Goal: Information Seeking & Learning: Check status

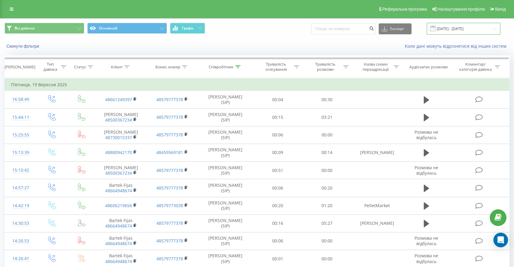
click at [459, 25] on input "[DATE] - [DATE]" at bounding box center [463, 29] width 74 height 12
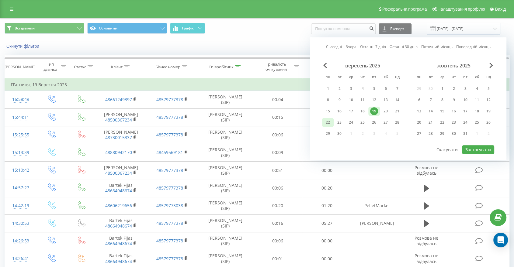
click at [327, 122] on div "22" at bounding box center [328, 123] width 8 height 8
click at [470, 150] on button "Застосувати" at bounding box center [478, 149] width 32 height 9
type input "[DATE] - [DATE]"
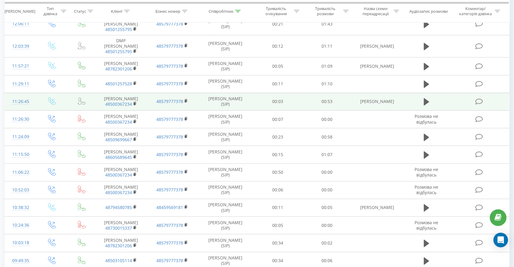
scroll to position [513, 0]
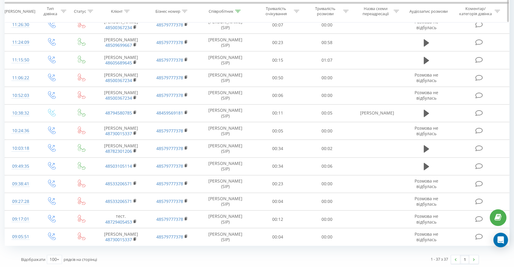
click at [236, 11] on icon at bounding box center [237, 11] width 5 height 3
click at [225, 57] on input "[PERSON_NAME]" at bounding box center [224, 55] width 53 height 11
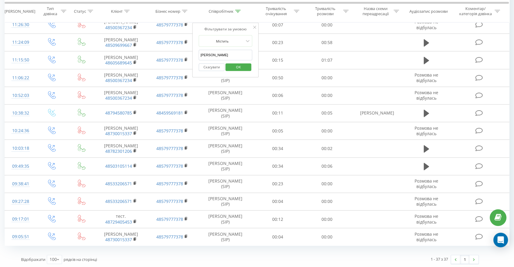
click at [225, 57] on input "[PERSON_NAME]" at bounding box center [224, 55] width 53 height 11
drag, startPoint x: 226, startPoint y: 59, endPoint x: 234, endPoint y: 66, distance: 11.4
click at [234, 66] on span "OK" at bounding box center [238, 66] width 17 height 9
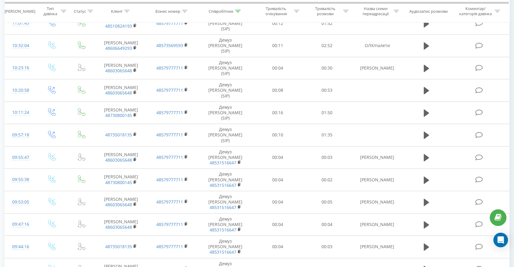
scroll to position [661, 0]
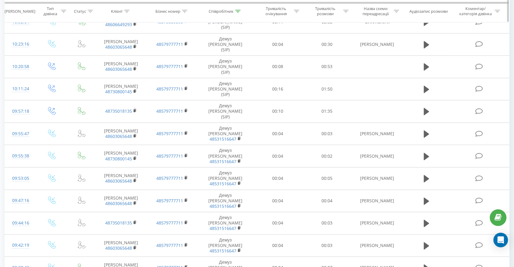
click at [239, 12] on icon at bounding box center [237, 11] width 5 height 3
click at [237, 10] on icon at bounding box center [237, 11] width 5 height 3
click at [224, 57] on input "[PERSON_NAME]" at bounding box center [224, 55] width 53 height 11
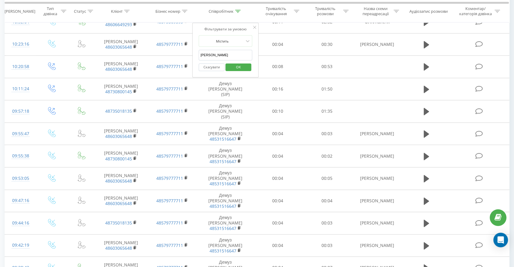
click at [224, 57] on input "[PERSON_NAME]" at bounding box center [224, 55] width 53 height 11
click at [236, 65] on span "OK" at bounding box center [238, 66] width 17 height 9
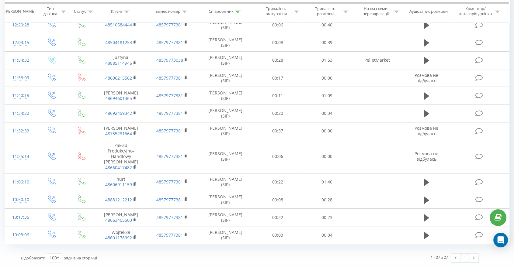
scroll to position [343, 0]
click at [238, 12] on icon at bounding box center [237, 11] width 5 height 3
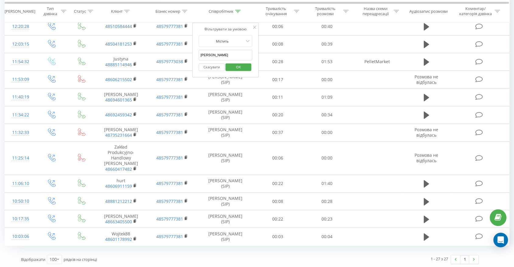
click at [226, 55] on input "[PERSON_NAME]" at bounding box center [224, 55] width 53 height 11
click at [236, 65] on span "OK" at bounding box center [238, 66] width 17 height 9
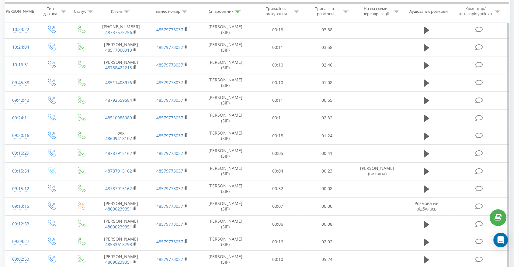
scroll to position [923, 0]
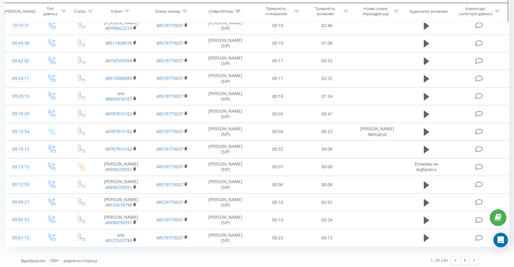
click at [236, 9] on div at bounding box center [237, 11] width 5 height 5
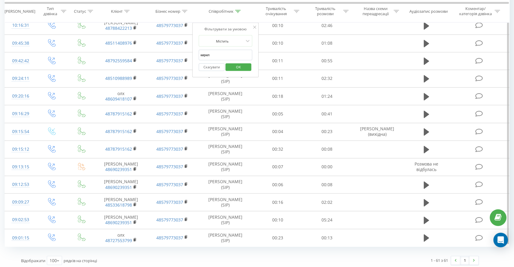
click at [229, 56] on input "кирил" at bounding box center [224, 55] width 53 height 11
type input "[PERSON_NAME]"
click at [237, 67] on span "OK" at bounding box center [238, 66] width 17 height 9
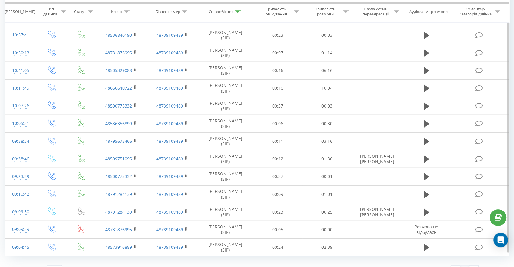
scroll to position [1488, 0]
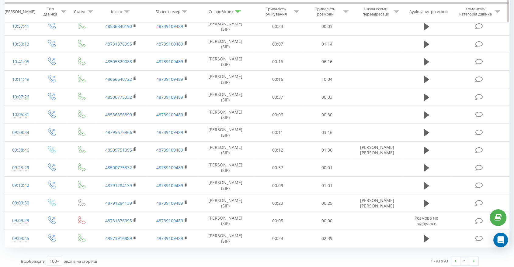
click at [345, 13] on div at bounding box center [345, 11] width 5 height 5
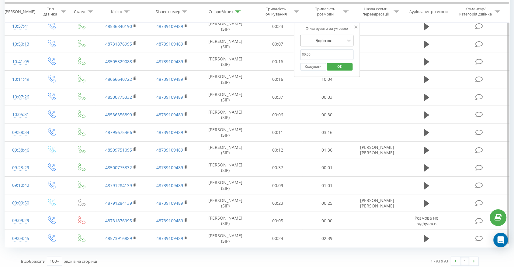
click at [329, 46] on div "Дорівнює" at bounding box center [326, 41] width 53 height 12
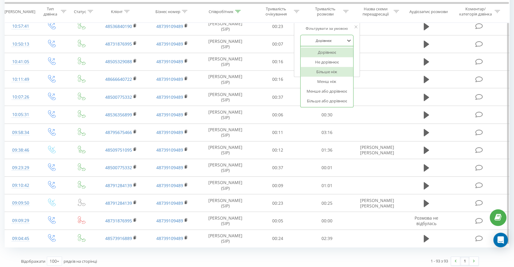
click at [323, 71] on div "Більше ніж" at bounding box center [326, 72] width 53 height 10
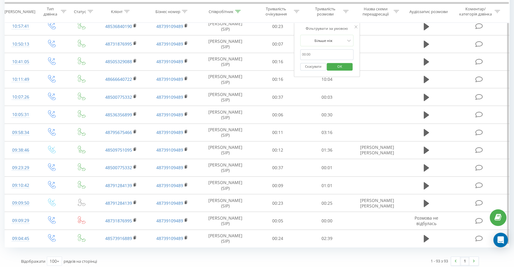
click at [320, 57] on input "text" at bounding box center [326, 55] width 53 height 11
type input "00:15"
click at [330, 67] on button "OK" at bounding box center [340, 67] width 26 height 8
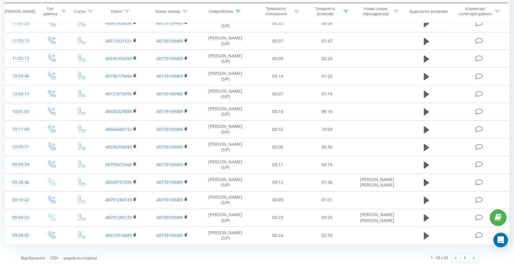
scroll to position [782, 0]
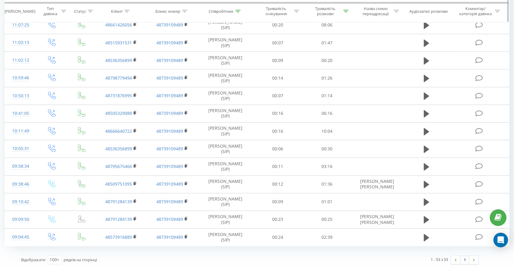
click at [239, 13] on div at bounding box center [237, 11] width 5 height 5
click at [214, 51] on input "[PERSON_NAME]" at bounding box center [224, 55] width 53 height 11
click at [233, 63] on span "OK" at bounding box center [238, 66] width 17 height 9
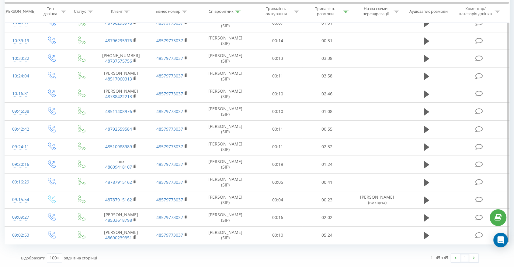
scroll to position [641, 0]
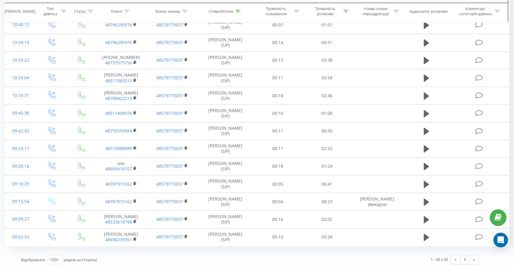
click at [238, 13] on div at bounding box center [237, 11] width 5 height 5
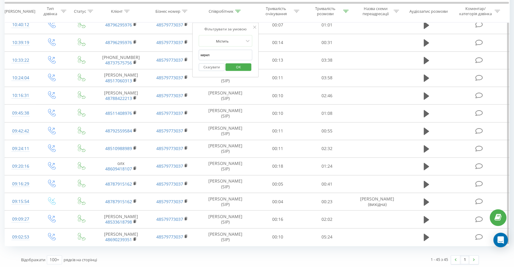
click at [224, 53] on input "кирил" at bounding box center [224, 55] width 53 height 11
click at [236, 67] on span "OK" at bounding box center [238, 66] width 17 height 9
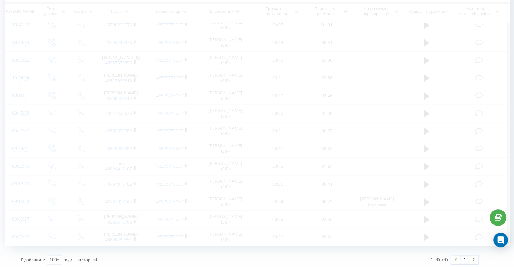
scroll to position [186, 0]
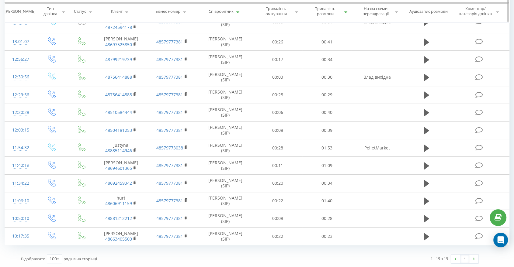
click at [236, 11] on icon at bounding box center [237, 11] width 5 height 3
click at [224, 56] on input "[PERSON_NAME]" at bounding box center [224, 55] width 53 height 11
click at [234, 68] on span "OK" at bounding box center [238, 66] width 17 height 9
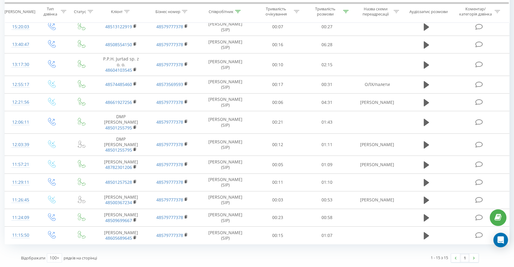
scroll to position [125, 0]
click at [239, 11] on icon at bounding box center [237, 11] width 5 height 3
click at [225, 53] on input "[PERSON_NAME]" at bounding box center [224, 55] width 53 height 11
type input "[PERSON_NAME]"
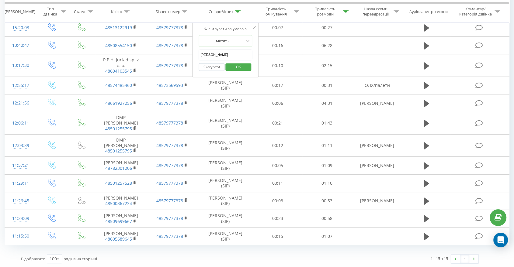
click at [237, 68] on span "OK" at bounding box center [238, 66] width 17 height 9
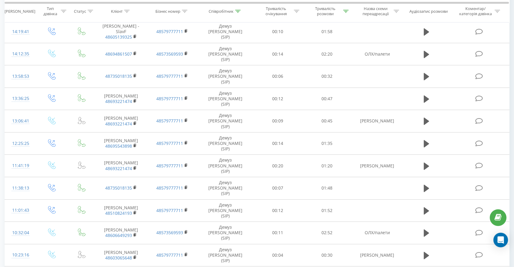
scroll to position [347, 0]
